Goal: Task Accomplishment & Management: Use online tool/utility

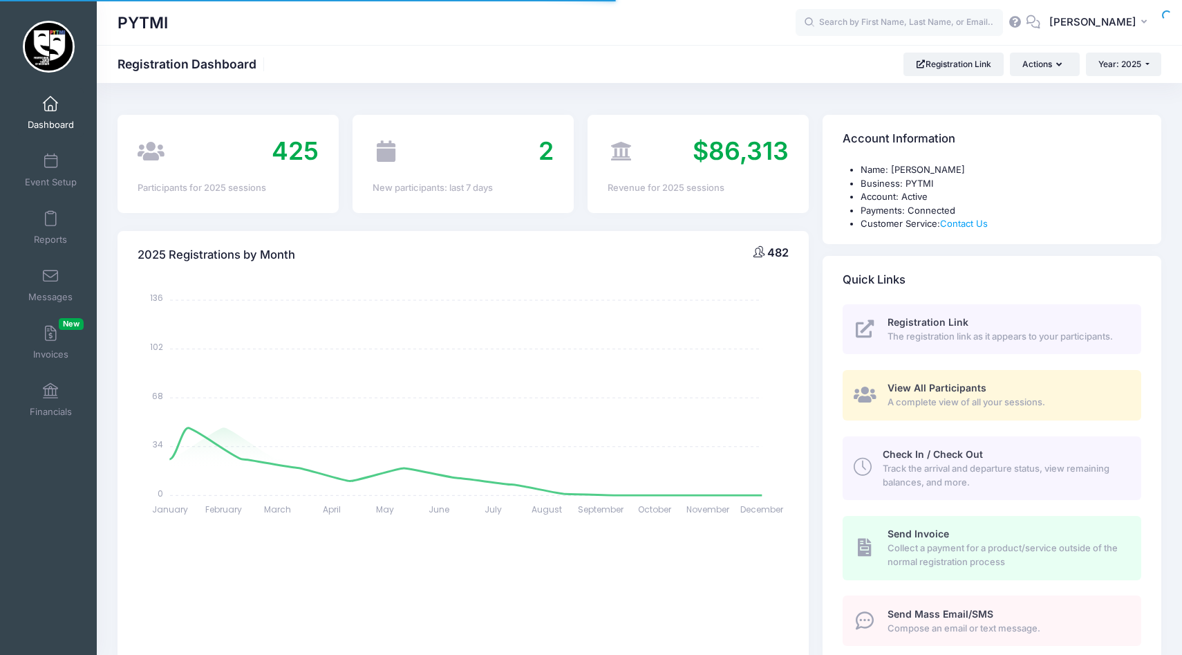
select select
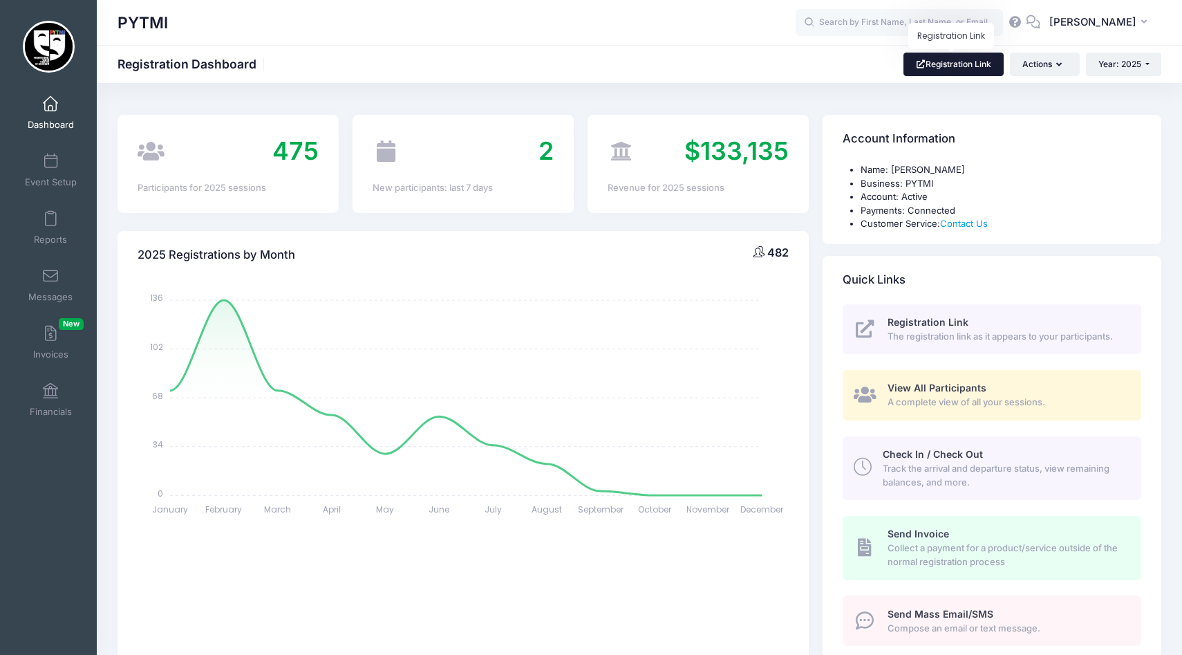
click at [950, 59] on link "Registration Link" at bounding box center [953, 64] width 100 height 23
click at [95, 70] on div at bounding box center [48, 47] width 97 height 66
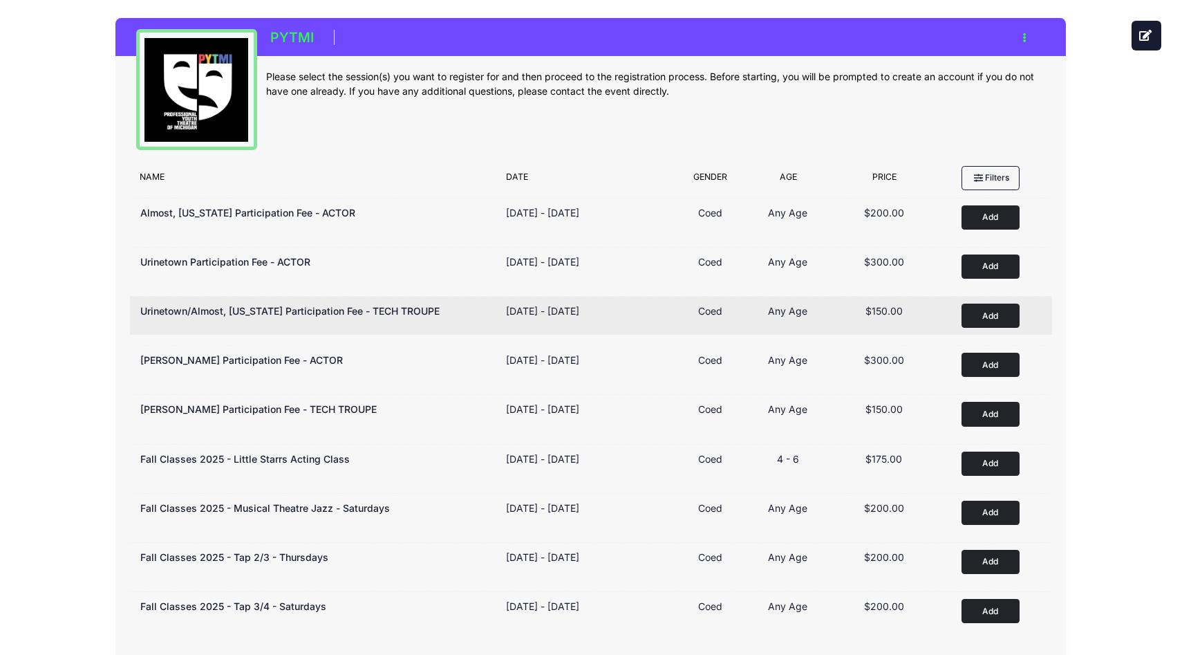
scroll to position [57, 0]
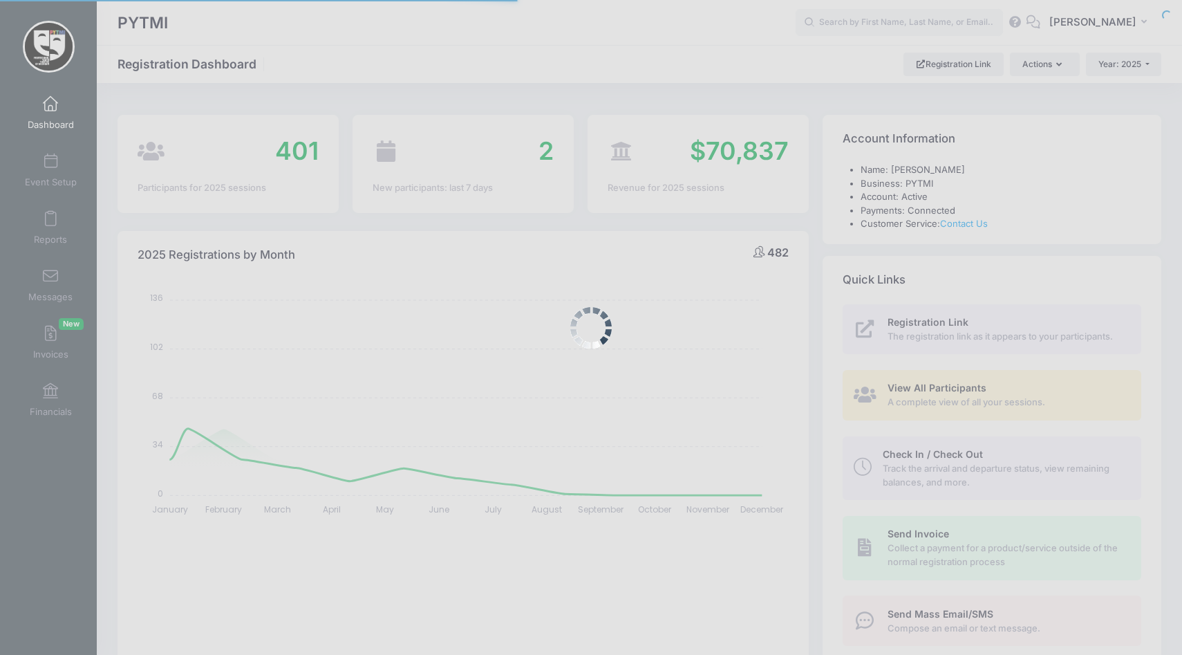
select select
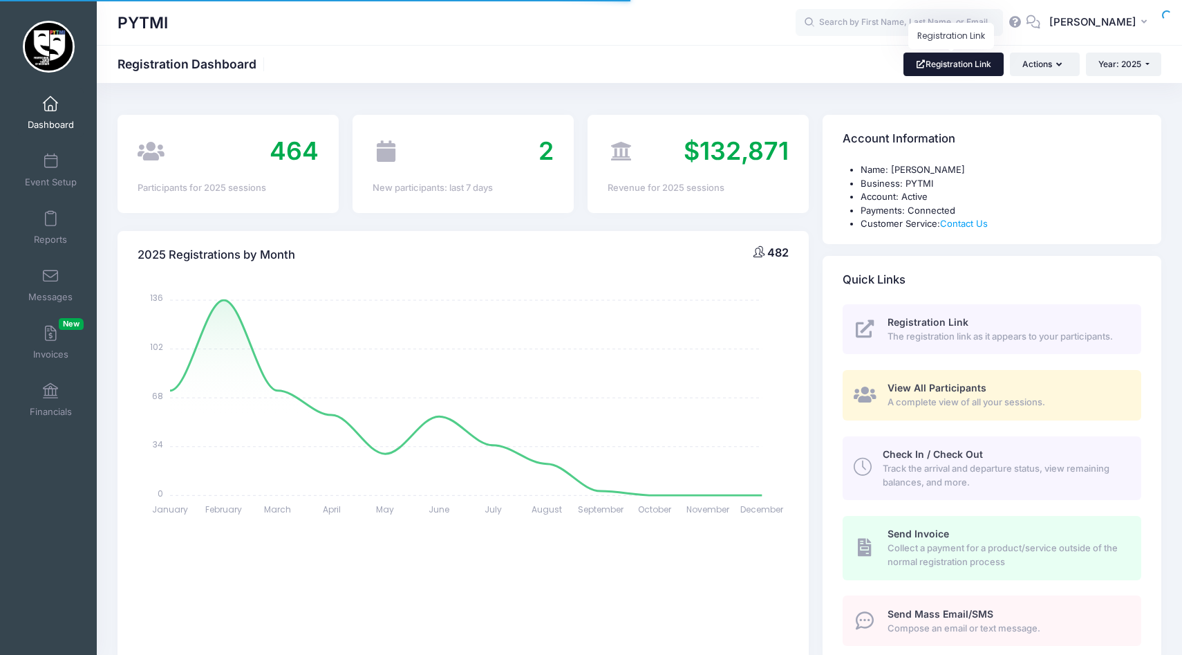
click at [963, 65] on link "Registration Link" at bounding box center [953, 64] width 100 height 23
